Goal: Communication & Community: Ask a question

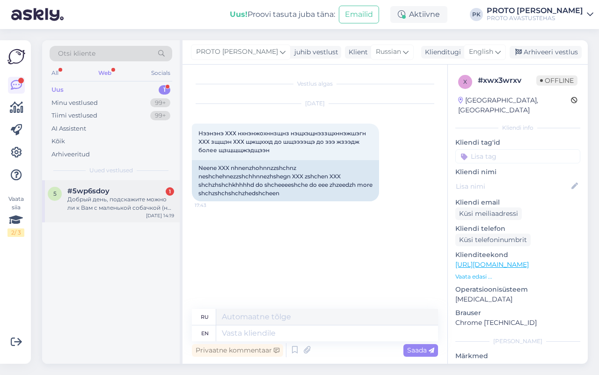
click at [126, 211] on div "Добрый день, подскажите можно ли к Вам с маленькой собачкой (не лает, не кусает…" at bounding box center [120, 203] width 107 height 17
click at [115, 200] on div "Добрый день, подскажите можно ли к Вам с маленькой собачкой (не лает, не кусает…" at bounding box center [120, 203] width 107 height 17
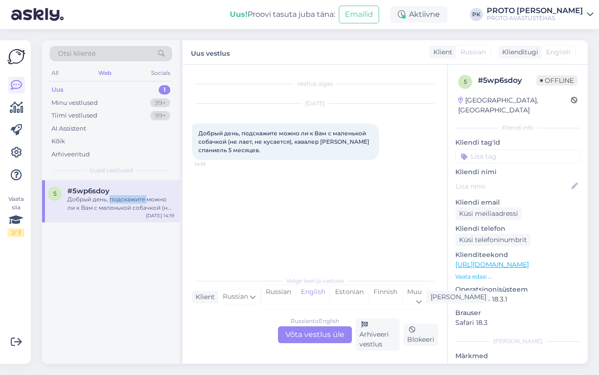
click at [476, 50] on span "Russian" at bounding box center [473, 52] width 25 height 10
click at [312, 324] on div "Russian to English" at bounding box center [315, 321] width 49 height 8
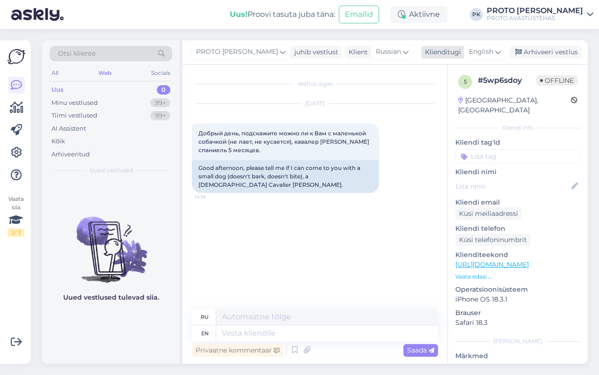
click at [481, 49] on span "English" at bounding box center [481, 52] width 24 height 10
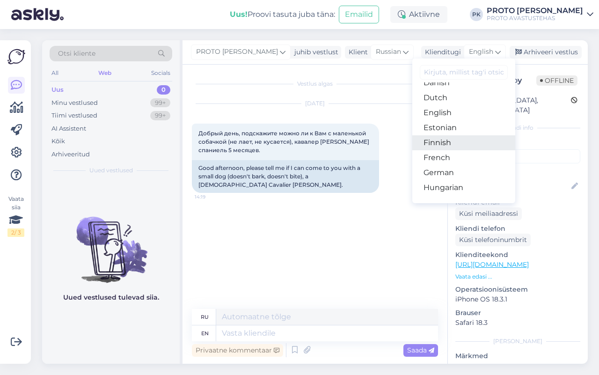
scroll to position [59, 0]
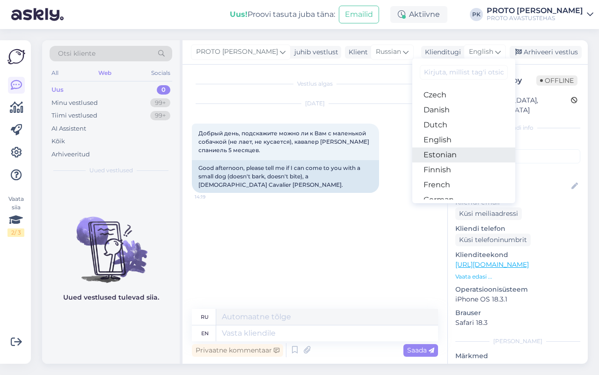
click at [458, 153] on link "Estonian" at bounding box center [464, 155] width 103 height 15
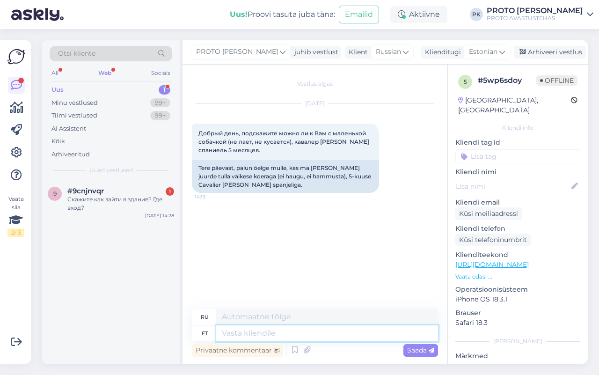
click at [244, 337] on textarea at bounding box center [327, 334] width 222 height 16
type textarea "Tere,"
type textarea "Привет,"
type textarea "Tere, väikese koe"
type textarea "Привет, малыш."
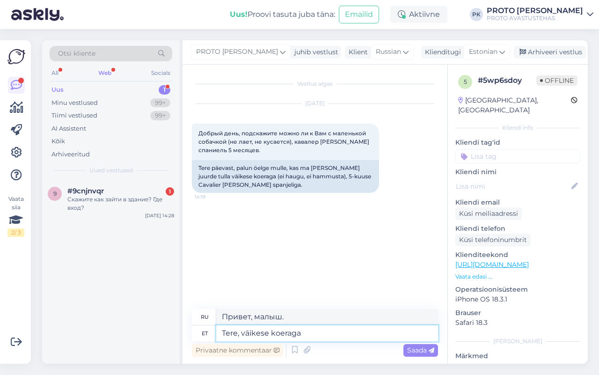
type textarea "Tere, väikese koeraga v"
type textarea "Привет, с маленькой собачкой"
type textarea "Tere, väikese koeraga võib t"
type textarea "Здравствуйте, вы можете взять с собой маленькую собаку."
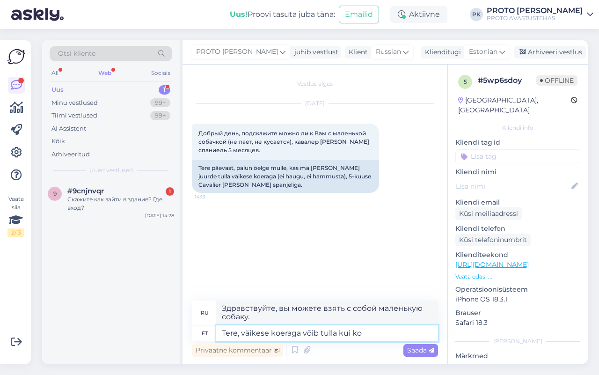
type textarea "Tere, väikese koeraga võib tulla [PERSON_NAME]"
type textarea "Здравствуйте, вы можете приехать с маленькой собакой, если"
type textarea "Tere, väikese koeraga võib tulla [PERSON_NAME] vi"
type textarea "Здравствуйте, вы можете приехать с маленькой собачкой в ​​качестве собаки."
type textarea "Tere, väikese koeraga võib tulla [PERSON_NAME] viibi k"
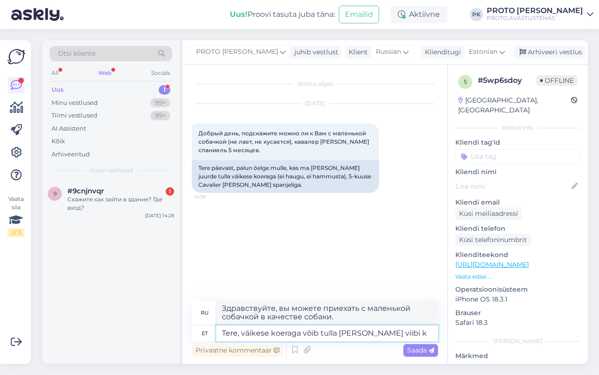
type textarea "Здравствуйте, вы можете приехать с маленькой собачкой, если она у вас есть."
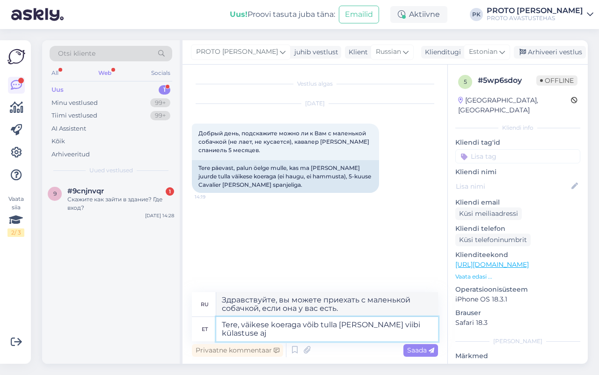
type textarea "Tere, väikese koeraga võib tulla [PERSON_NAME] viibi külastuse aja"
type textarea "Здравствуйте, вы можете приехать с маленькой собакой, если собака остается в го…"
type textarea "Tere, väikese koeraga võib tulla [PERSON_NAME] viibi külastuse ajal ka"
type textarea "Здравствуйте, вы можете взять с собой маленькую собаку, если собака будет прису…"
type textarea "Tere, väikese koeraga võib tulla [PERSON_NAME] viibi külastuse ajal kandekotis."
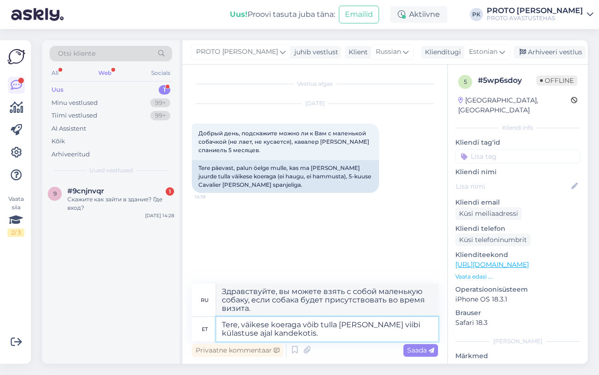
type textarea "Здравствуйте, вы можете взять с собой маленькую собаку, при условии, что во вре…"
click at [385, 324] on textarea "Tere, väikese koeraga võib tulla [PERSON_NAME] viibi külastuse ajal kandekotis." at bounding box center [327, 329] width 222 height 24
click at [395, 335] on textarea "Tere, väikese koeraga võib tulla [PERSON_NAME] viibib külastuse ajal kandekotis." at bounding box center [327, 329] width 222 height 24
type textarea "Tere, väikese koeraga võib tulla [PERSON_NAME] viibib külastuse ajal kandekotis."
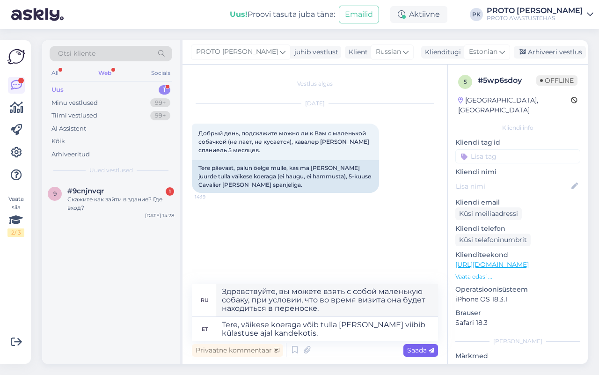
click at [413, 353] on span "Saada" at bounding box center [420, 350] width 27 height 8
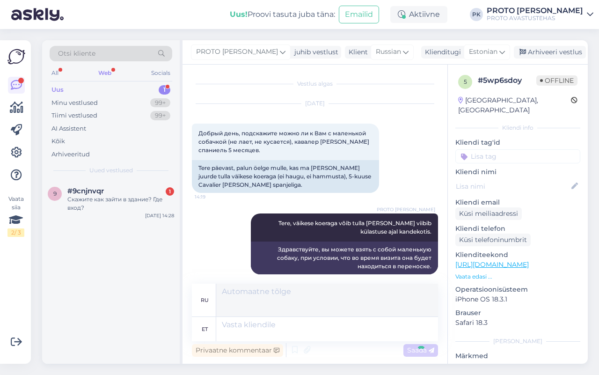
scroll to position [0, 0]
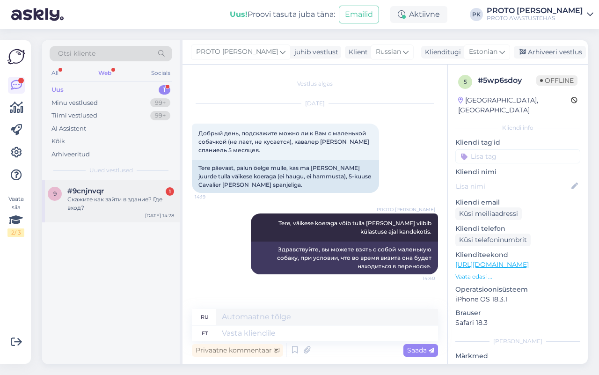
click at [104, 206] on div "Скажите как зайти в здание? Где вход?" at bounding box center [120, 203] width 107 height 17
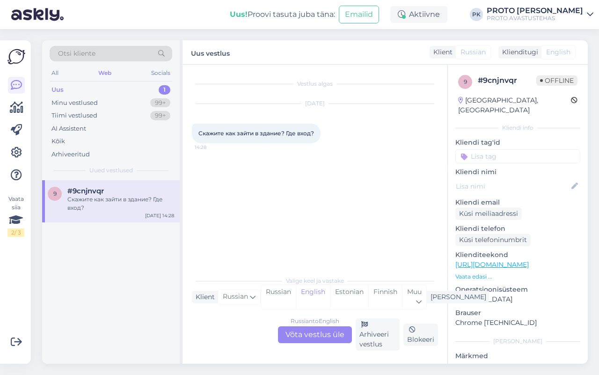
click at [331, 335] on div "Russian to English Võta vestlus üle" at bounding box center [315, 334] width 74 height 17
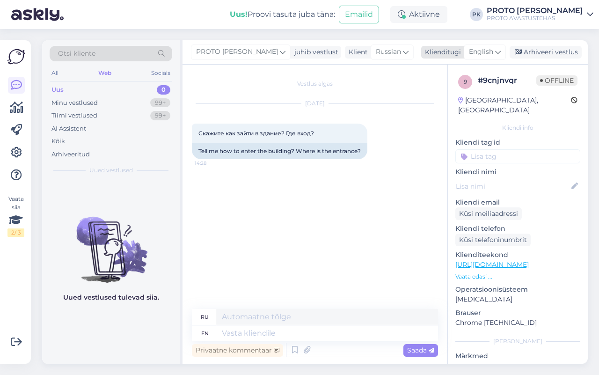
click at [482, 52] on span "English" at bounding box center [481, 52] width 24 height 10
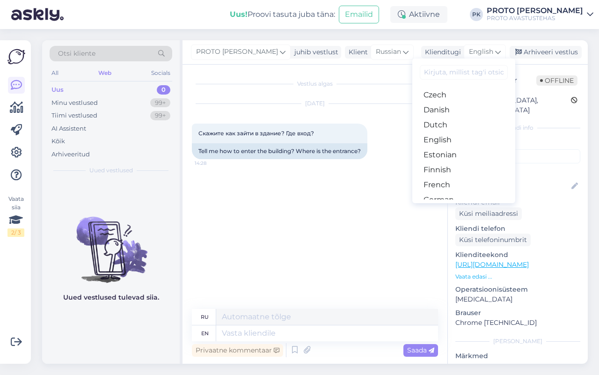
click at [342, 209] on div "Vestlus algas [DATE] Скажите как зайти в здание? Где вход? 14:28 Tell me how to…" at bounding box center [319, 187] width 255 height 227
